Goal: Task Accomplishment & Management: Manage account settings

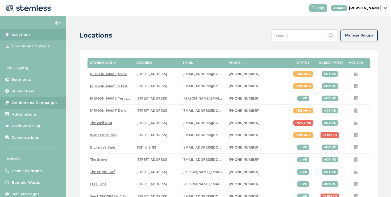
click at [56, 102] on span "On-demand Campaigns" at bounding box center [35, 102] width 46 height 5
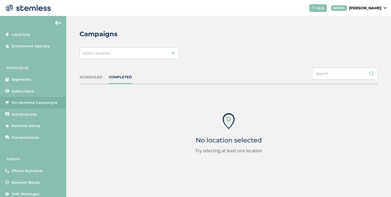
click at [110, 57] on div "Select Locations" at bounding box center [130, 53] width 100 height 12
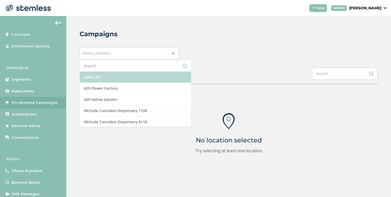
click at [92, 72] on li "Select All" at bounding box center [135, 77] width 111 height 11
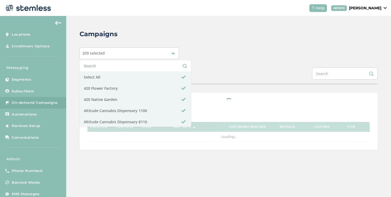
click at [210, 56] on div "209 selected Select All 420 Flower Factory 420 Native Garden Altitude Cannabis …" at bounding box center [229, 53] width 298 height 12
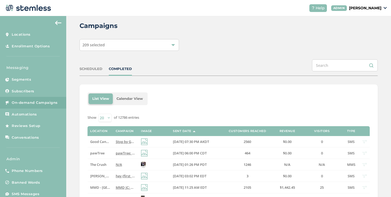
scroll to position [8, 0]
click at [118, 155] on span "pawTree: Don't miss it: Double your bonuses with Double Dash! Share the Pet Qui…" at bounding box center [214, 153] width 197 height 5
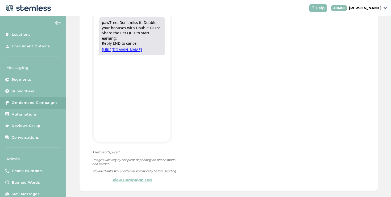
scroll to position [177, 0]
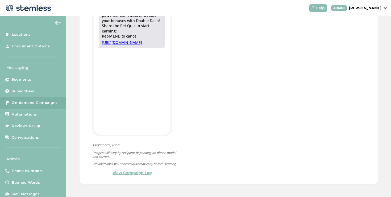
click at [138, 170] on div "pawTree: Don't miss it: Double your bonuses with Double Dash! Share the Pet Qui…" at bounding box center [132, 89] width 80 height 173
click at [138, 170] on link "View Campaign Log" at bounding box center [132, 173] width 39 height 6
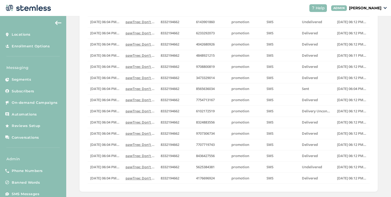
scroll to position [121, 0]
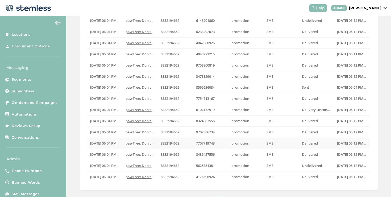
click at [145, 143] on span "pawTree: Don't miss it: Double your bonuses with..." at bounding box center [168, 143] width 85 height 5
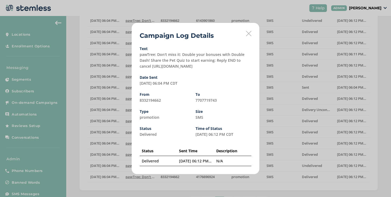
click at [106, 132] on div "Campaign Log Details Text pawTree: Don't miss it: Double your bonuses with Doub…" at bounding box center [195, 98] width 391 height 197
click at [247, 31] on icon at bounding box center [248, 33] width 5 height 5
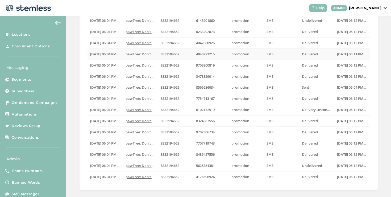
click at [146, 55] on span "pawTree: Don't miss it: Double your bonuses with..." at bounding box center [168, 54] width 85 height 5
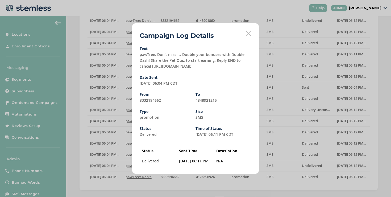
click at [247, 35] on icon at bounding box center [248, 33] width 5 height 5
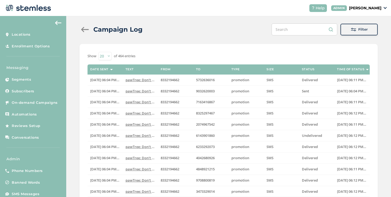
scroll to position [0, 0]
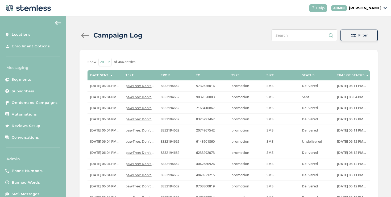
drag, startPoint x: 91, startPoint y: 34, endPoint x: 86, endPoint y: 35, distance: 5.4
click at [90, 34] on div "Campaign Log" at bounding box center [113, 36] width 67 height 10
click at [86, 35] on div at bounding box center [85, 35] width 11 height 5
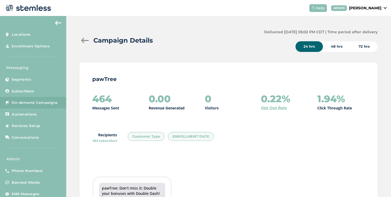
click at [83, 43] on div at bounding box center [85, 40] width 11 height 5
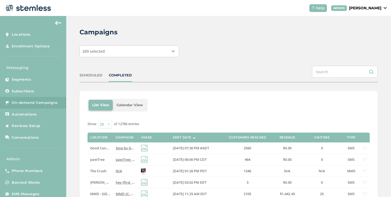
scroll to position [2, 0]
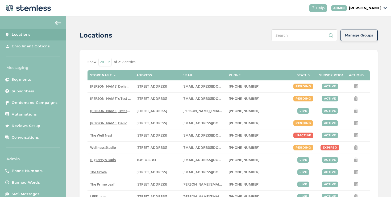
click at [349, 9] on p "[PERSON_NAME]" at bounding box center [365, 8] width 32 height 6
click at [358, 39] on span "Impersonate" at bounding box center [368, 38] width 26 height 5
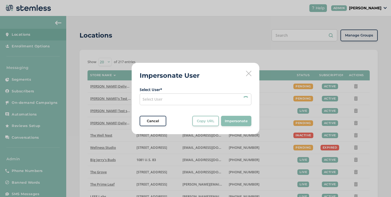
click at [206, 102] on div "Select User" at bounding box center [196, 99] width 112 height 12
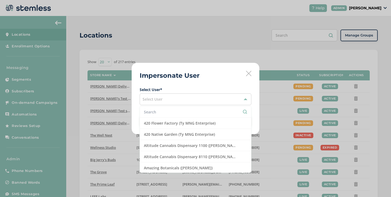
click at [162, 113] on input "text" at bounding box center [195, 112] width 103 height 6
click at [173, 114] on li at bounding box center [195, 112] width 111 height 11
click at [172, 112] on input "text" at bounding box center [195, 112] width 103 height 6
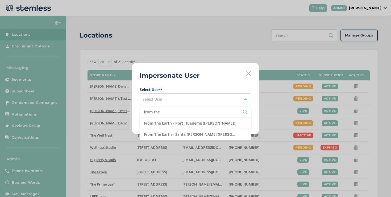
type input "from the"
click at [173, 117] on li "from the" at bounding box center [195, 112] width 111 height 11
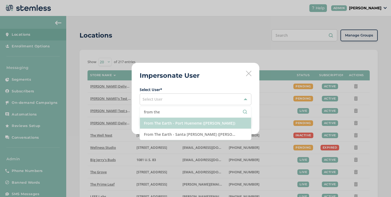
click at [174, 118] on li "From The Earth - Port Hueneme ([PERSON_NAME])" at bounding box center [195, 123] width 111 height 11
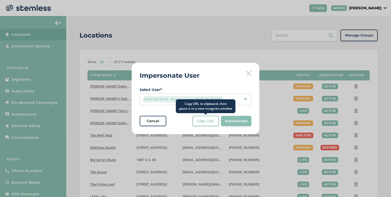
click at [204, 120] on span "Copy URL" at bounding box center [206, 120] width 18 height 5
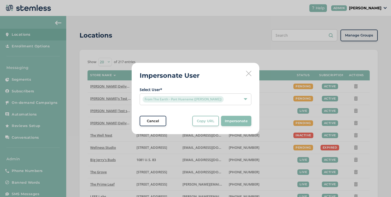
click at [250, 76] on div "Impersonate User Select User * From The Earth - Port Hueneme ([PERSON_NAME]) Ca…" at bounding box center [196, 99] width 128 height 72
click at [249, 73] on icon at bounding box center [248, 73] width 5 height 5
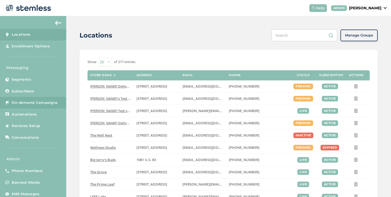
click at [42, 100] on span "On-demand Campaigns" at bounding box center [35, 102] width 46 height 5
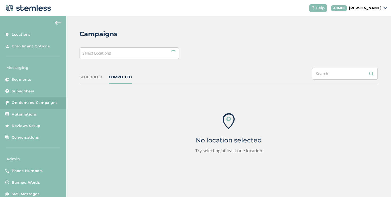
click at [92, 58] on div "Select Locations" at bounding box center [130, 53] width 100 height 12
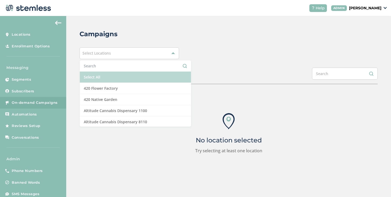
click at [91, 77] on li "Select All" at bounding box center [135, 77] width 111 height 11
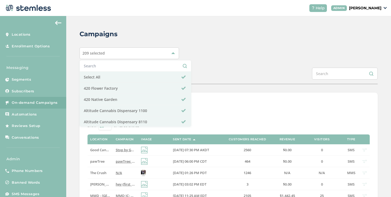
click at [259, 55] on div "209 selected Select All 420 Flower Factory 420 Native Garden Altitude Cannabis …" at bounding box center [229, 53] width 298 height 12
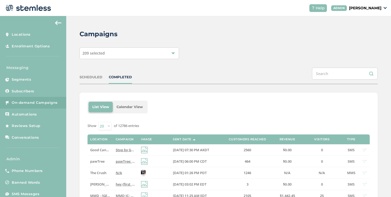
click at [102, 77] on div "SCHEDULED" at bounding box center [91, 77] width 23 height 5
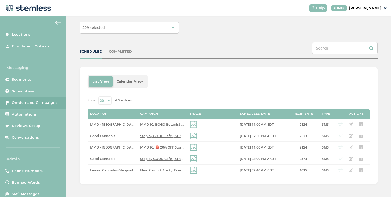
scroll to position [26, 0]
click at [118, 49] on div "COMPLETED" at bounding box center [120, 51] width 23 height 5
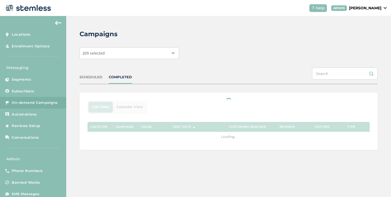
scroll to position [0, 0]
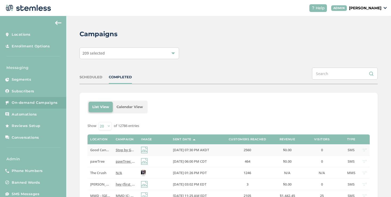
click at [120, 148] on span "Stop by GOOD Cafe ([STREET_ADDRESS][PERSON_NAME]) [DATE] morning between 8-9am …" at bounding box center [219, 150] width 206 height 5
